Goal: Information Seeking & Learning: Learn about a topic

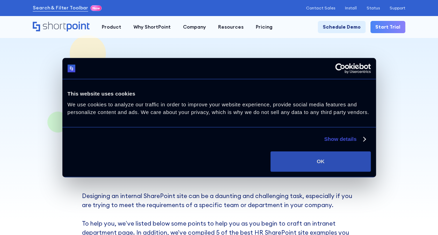
click at [309, 159] on button "OK" at bounding box center [321, 161] width 100 height 20
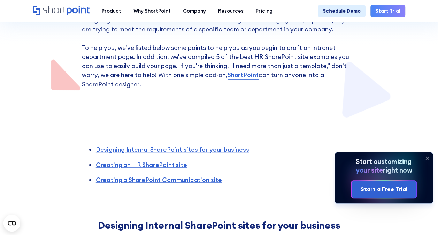
scroll to position [209, 0]
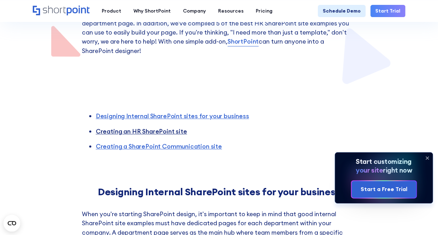
click at [153, 131] on link "Creating an HR SharePoint site" at bounding box center [141, 131] width 91 height 8
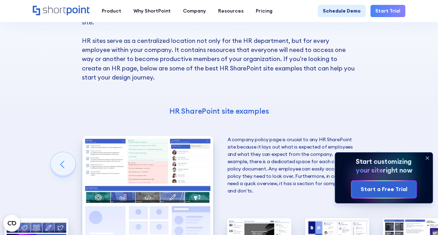
scroll to position [1028, 0]
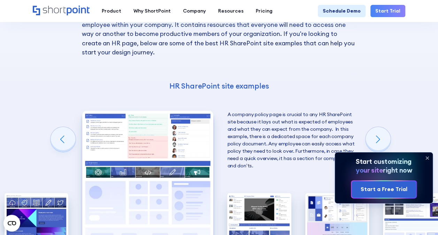
click at [158, 139] on img "2 / 5" at bounding box center [147, 191] width 131 height 161
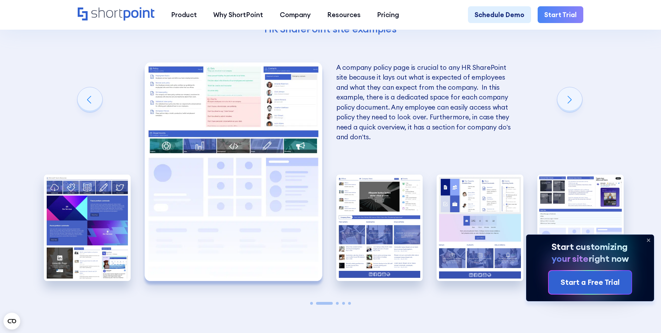
scroll to position [1447, 0]
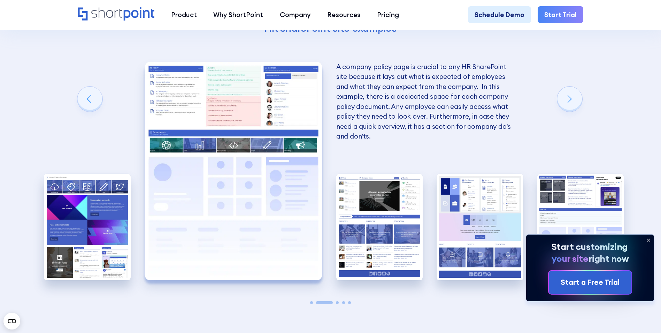
click at [251, 134] on img "2 / 5" at bounding box center [234, 171] width 178 height 218
click at [438, 112] on div "Next slide" at bounding box center [569, 98] width 25 height 25
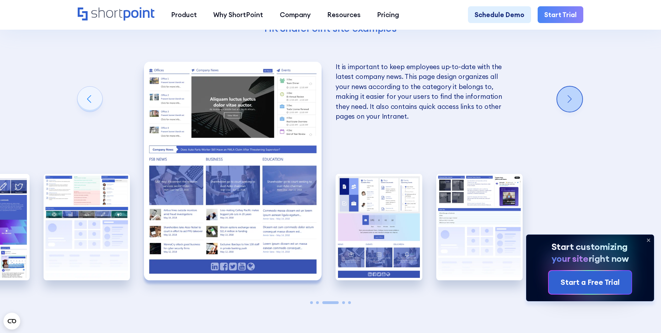
click at [438, 112] on div "Next slide" at bounding box center [569, 98] width 25 height 25
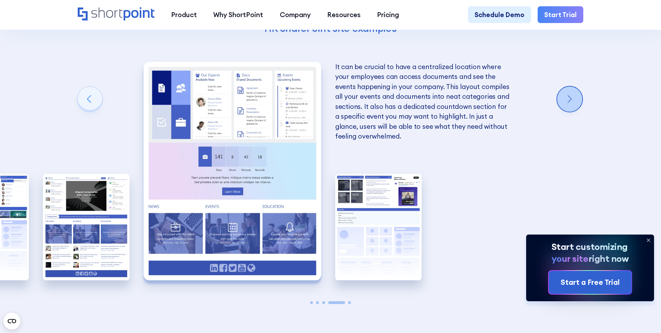
click at [438, 112] on div "Next slide" at bounding box center [569, 98] width 25 height 25
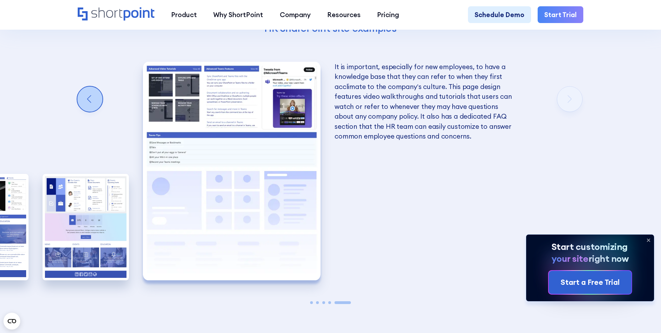
click at [94, 112] on div "Previous slide" at bounding box center [89, 98] width 25 height 25
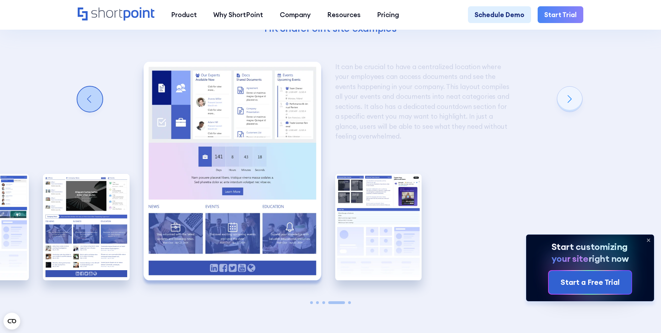
click at [94, 112] on div "Previous slide" at bounding box center [89, 98] width 25 height 25
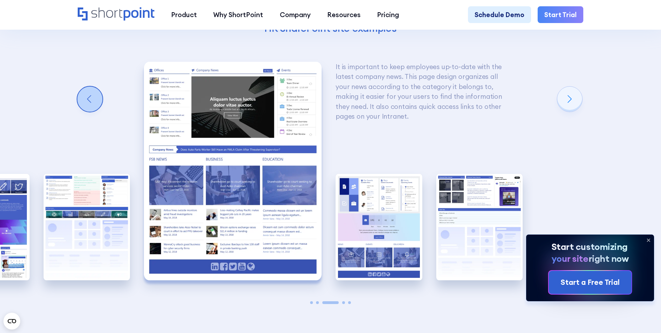
click at [94, 112] on div "Previous slide" at bounding box center [89, 98] width 25 height 25
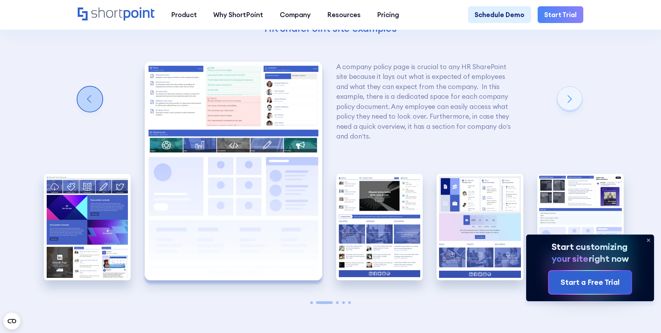
click at [94, 112] on div "Previous slide" at bounding box center [89, 98] width 25 height 25
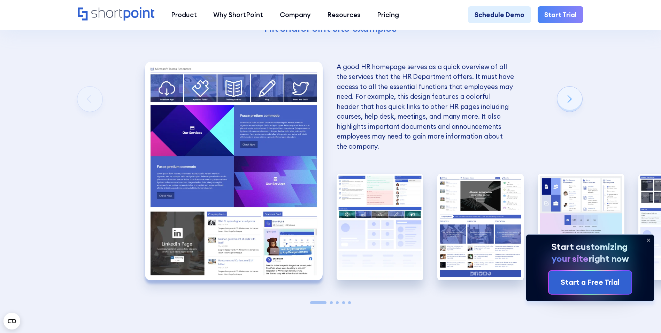
click at [214, 178] on img "1 / 5" at bounding box center [234, 171] width 178 height 218
click at [281, 114] on img "1 / 5" at bounding box center [234, 171] width 178 height 218
click at [202, 156] on img "1 / 5" at bounding box center [234, 171] width 178 height 218
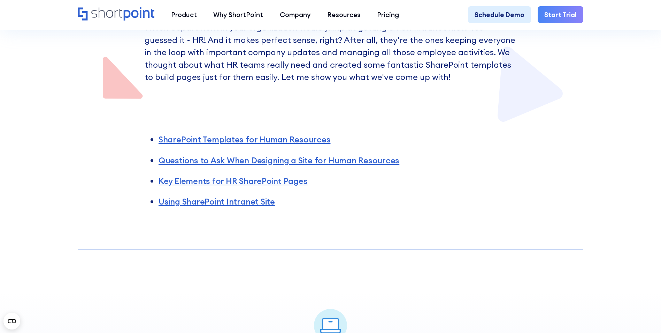
scroll to position [209, 0]
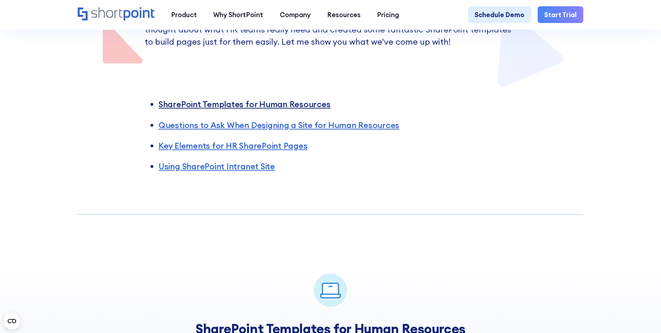
click at [263, 105] on link "SharePoint Templates for Human Resources" at bounding box center [245, 104] width 172 height 10
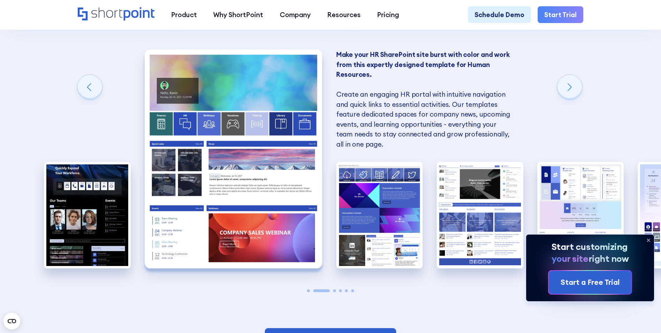
scroll to position [661, 0]
click at [560, 85] on div "SharePoint Templates for Human Resources Here at ShortPoint, we've put our hear…" at bounding box center [330, 104] width 661 height 531
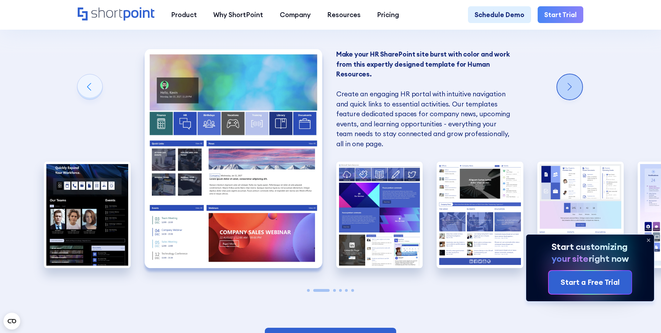
click at [564, 88] on div "Next slide" at bounding box center [569, 86] width 25 height 25
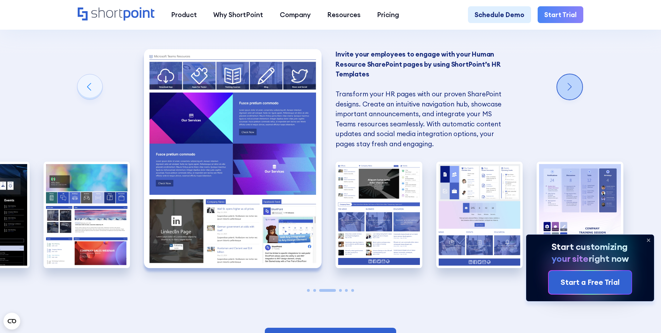
click at [572, 89] on div "Next slide" at bounding box center [569, 86] width 25 height 25
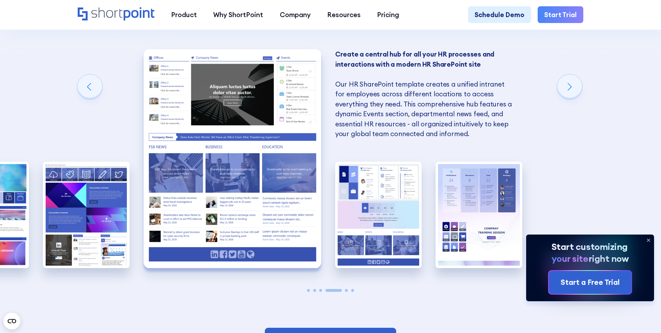
click at [107, 111] on div "SharePoint Templates for Human Resources Here at ShortPoint, we've put our hear…" at bounding box center [330, 104] width 661 height 531
